Goal: Task Accomplishment & Management: Manage account settings

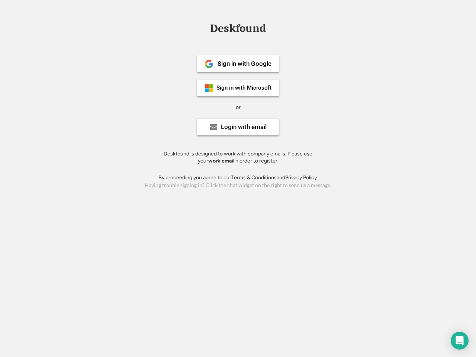
click at [238, 106] on div "or" at bounding box center [238, 107] width 5 height 7
click at [238, 30] on div "Deskfound" at bounding box center [238, 29] width 63 height 12
click at [204, 28] on div "Deskfound" at bounding box center [238, 30] width 476 height 14
click at [238, 30] on div "Deskfound" at bounding box center [238, 29] width 63 height 12
click at [238, 107] on div "or" at bounding box center [238, 107] width 5 height 7
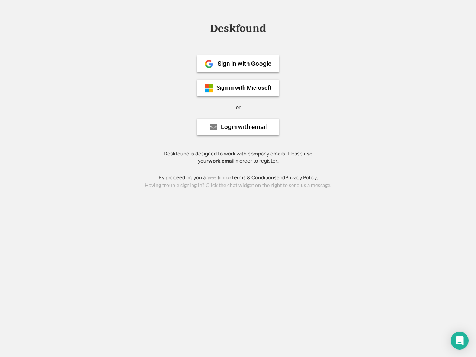
click at [238, 64] on div "Sign in with Google" at bounding box center [245, 64] width 54 height 6
click at [244, 64] on div "Sign in with Google" at bounding box center [245, 64] width 54 height 6
click at [209, 64] on img at bounding box center [209, 64] width 9 height 9
click at [238, 88] on div "Sign in with Microsoft" at bounding box center [244, 88] width 55 height 6
click at [244, 88] on div "Sign in with Microsoft" at bounding box center [244, 88] width 55 height 6
